Goal: Find specific page/section: Find specific page/section

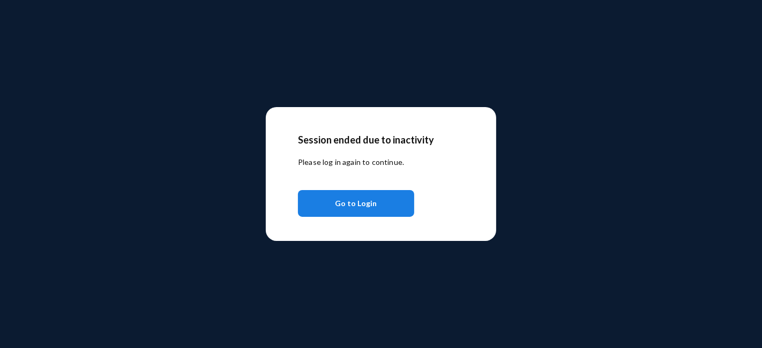
click at [361, 202] on span "Go to Login" at bounding box center [356, 203] width 42 height 19
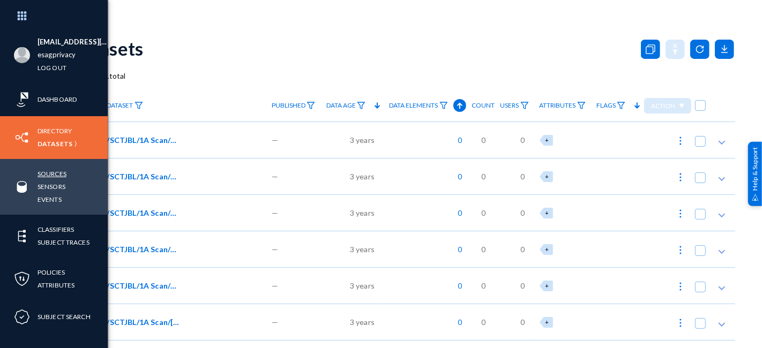
click at [55, 175] on link "Sources" at bounding box center [51, 174] width 29 height 12
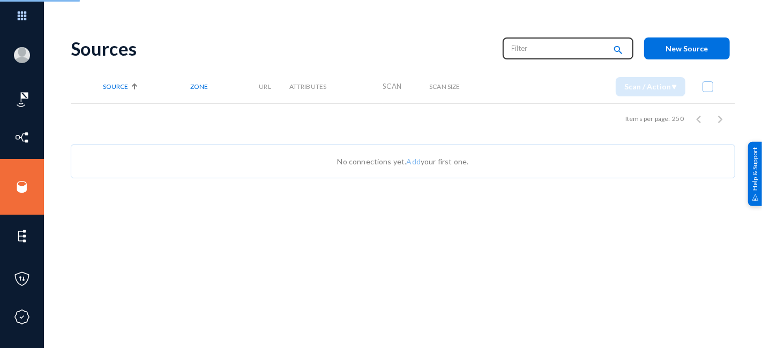
click at [534, 52] on input "text" at bounding box center [558, 48] width 94 height 16
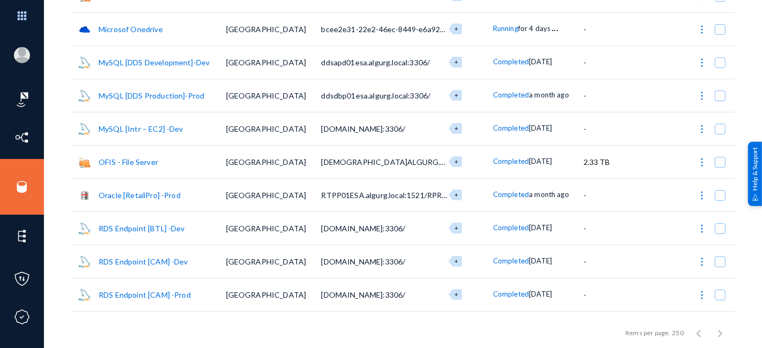
scroll to position [2959, 0]
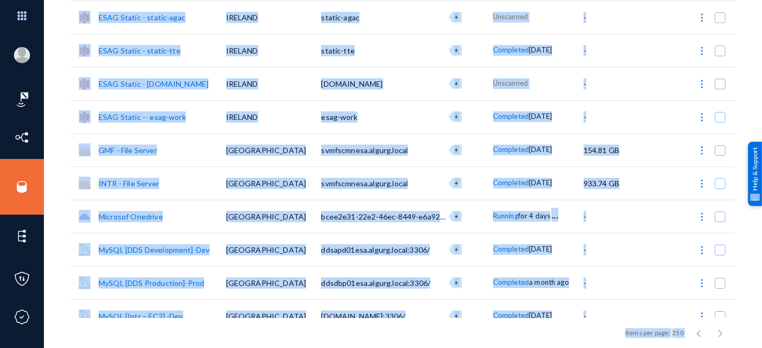
drag, startPoint x: 761, startPoint y: 206, endPoint x: 759, endPoint y: 250, distance: 44.5
click at [760, 244] on anms-root "[EMAIL_ADDRESS][DOMAIN_NAME] esagprivacy Log out Dashboard Directory Datasets S…" at bounding box center [381, 174] width 762 height 348
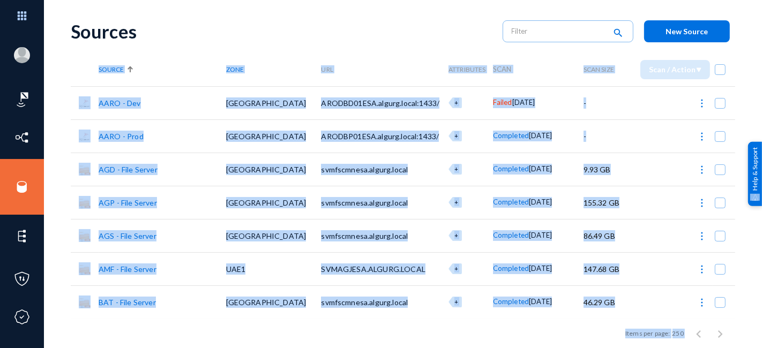
scroll to position [0, 0]
